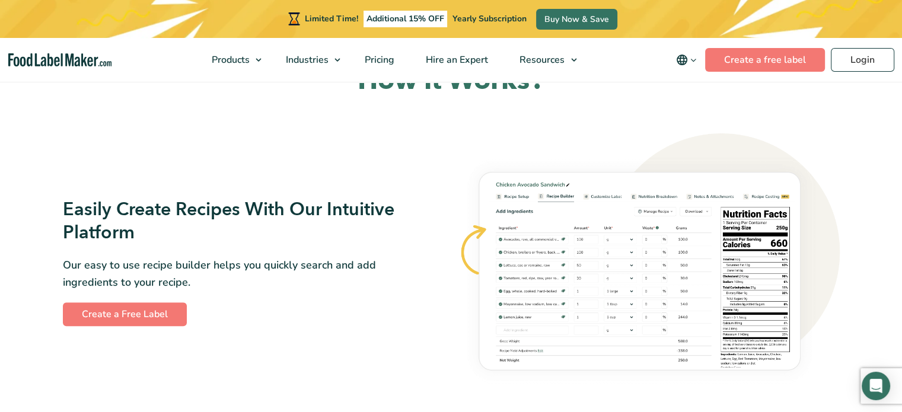
scroll to position [700, 0]
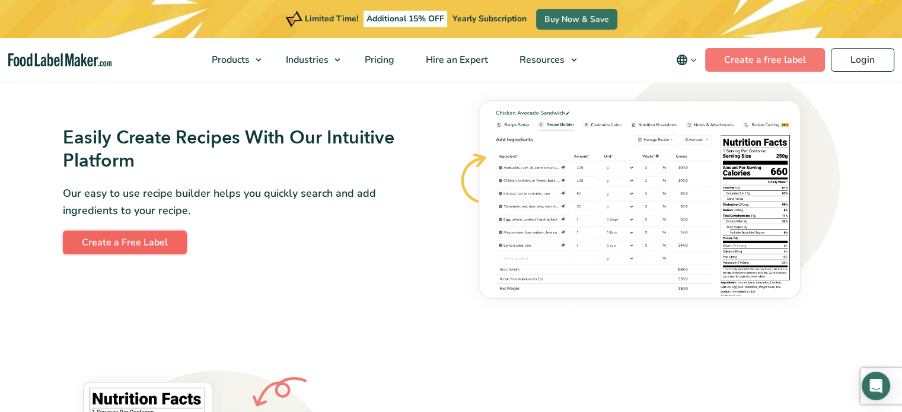
click at [147, 249] on link "Create a Free Label" at bounding box center [125, 243] width 124 height 24
